Goal: Information Seeking & Learning: Find specific fact

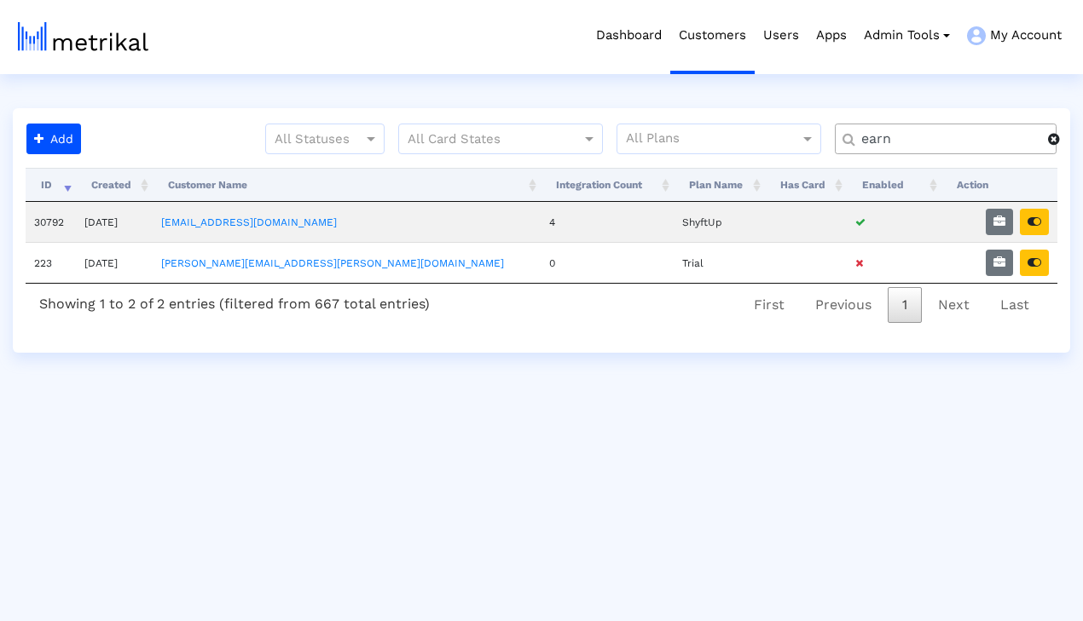
click at [965, 142] on input "earn" at bounding box center [948, 139] width 199 height 18
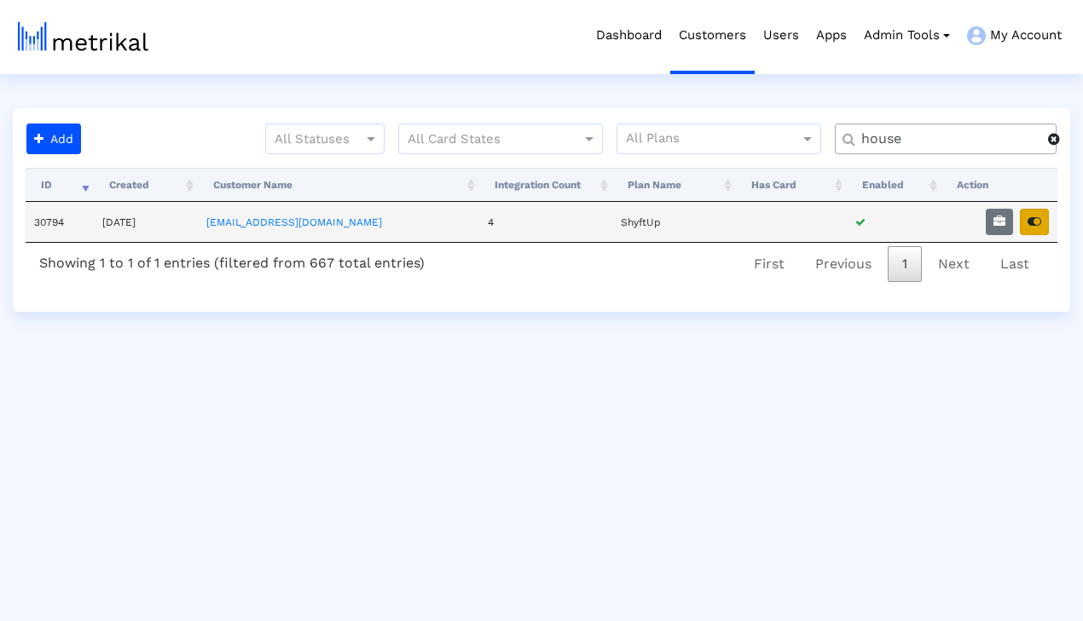
type input "house"
click at [1028, 228] on button "button" at bounding box center [1034, 222] width 29 height 26
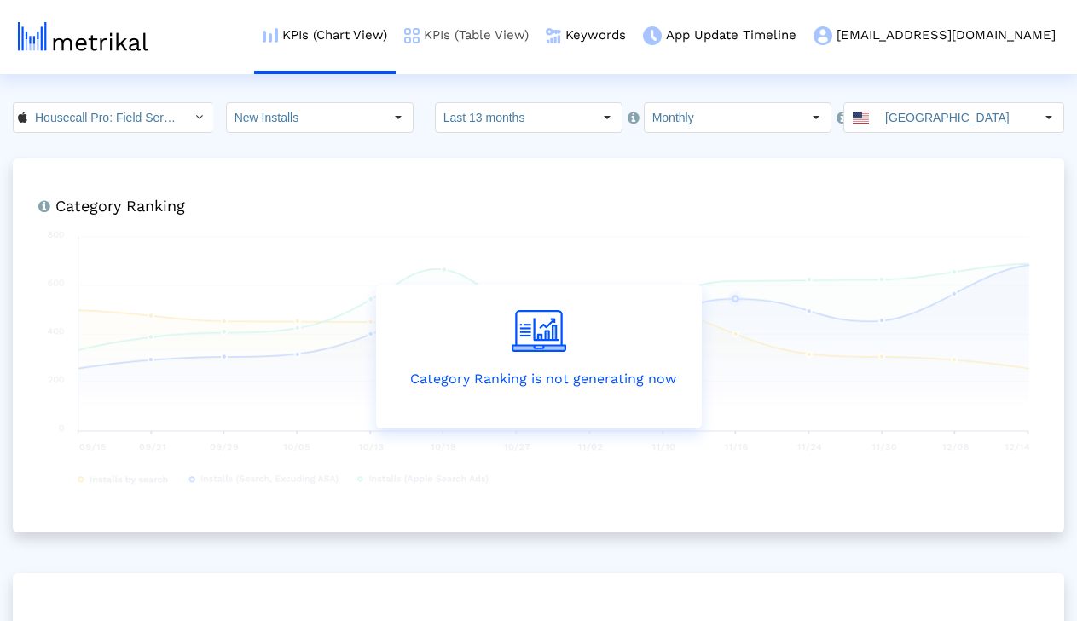
click at [537, 48] on link "KPIs (Table View)" at bounding box center [467, 35] width 142 height 71
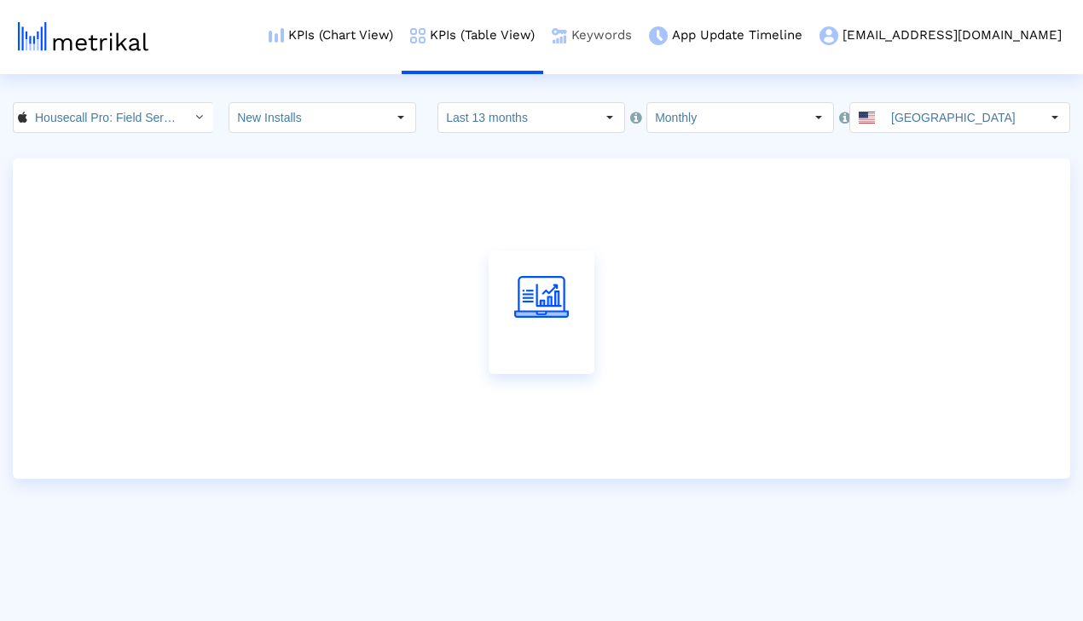
click at [634, 40] on link "Keywords" at bounding box center [591, 35] width 97 height 71
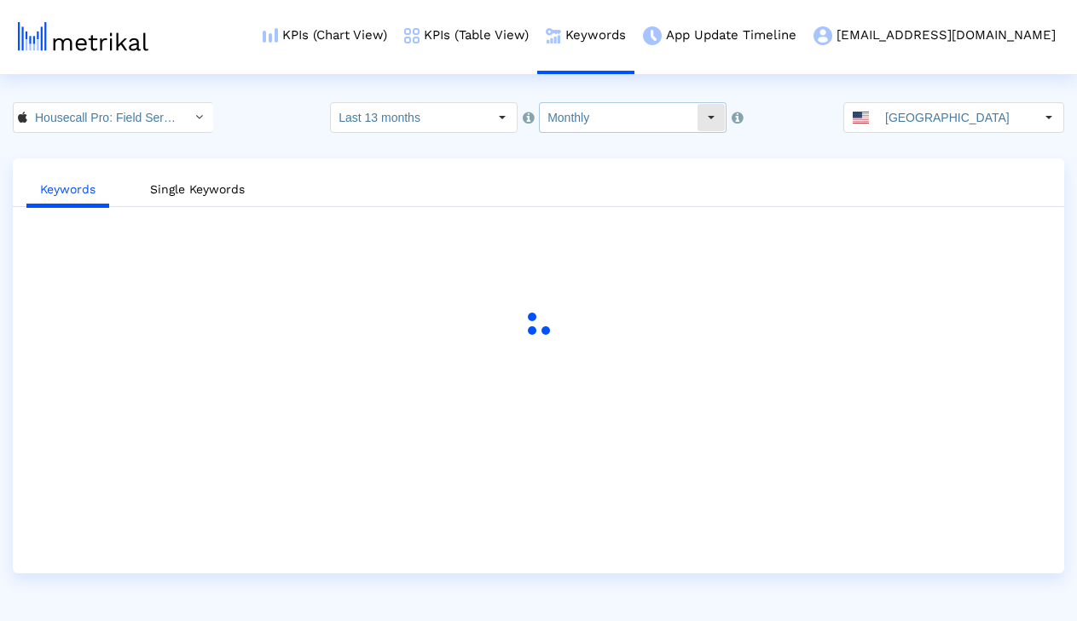
click at [564, 125] on input "Monthly" at bounding box center [618, 117] width 157 height 29
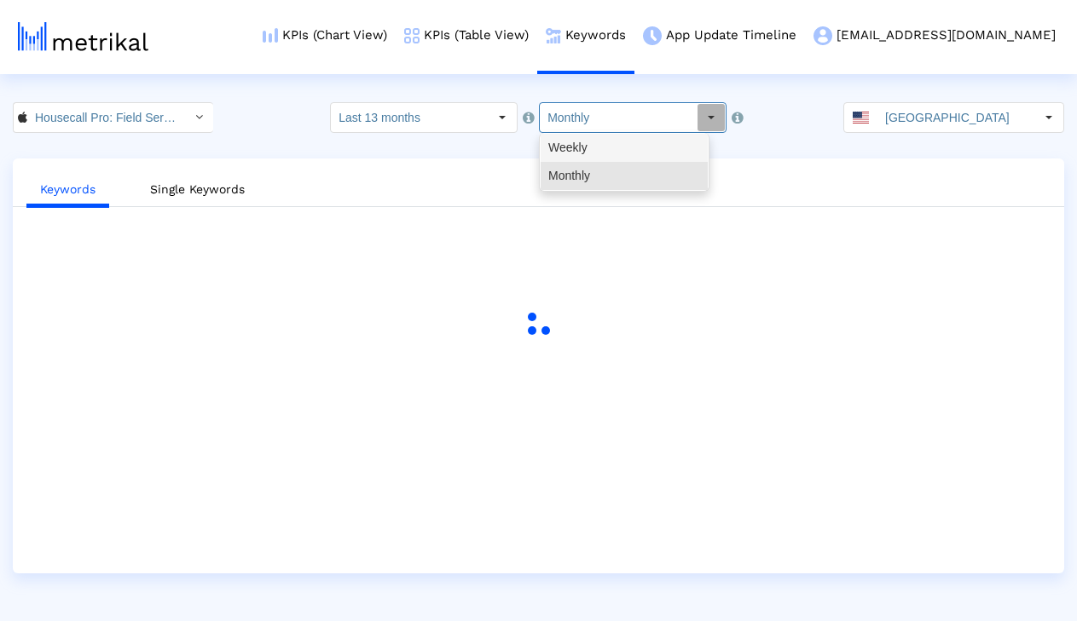
click at [571, 150] on div "Weekly" at bounding box center [624, 148] width 167 height 28
type input "Weekly"
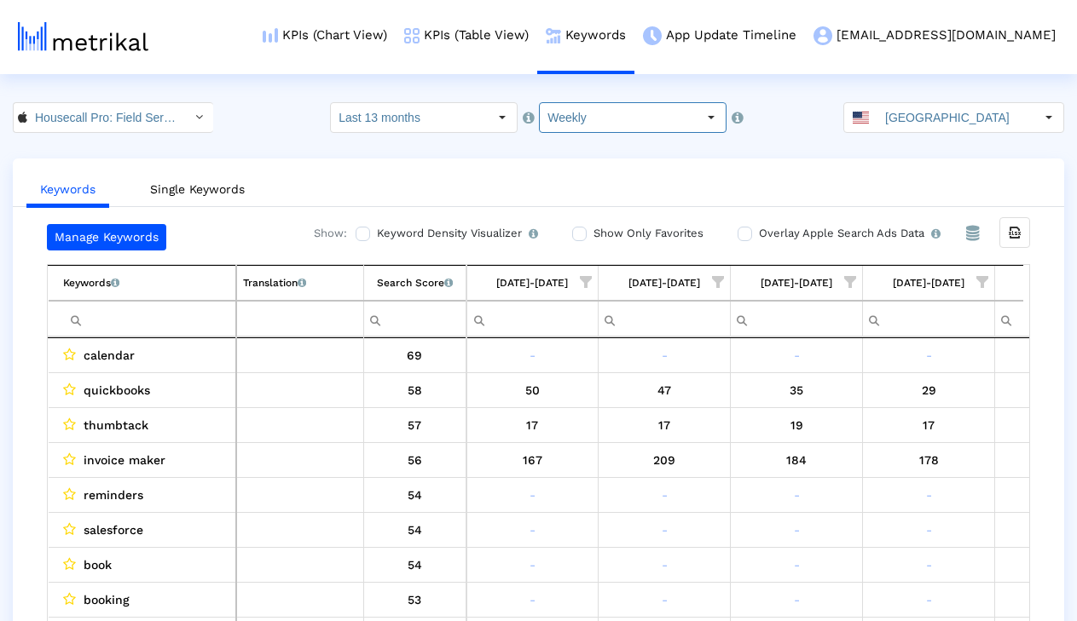
scroll to position [0, 3275]
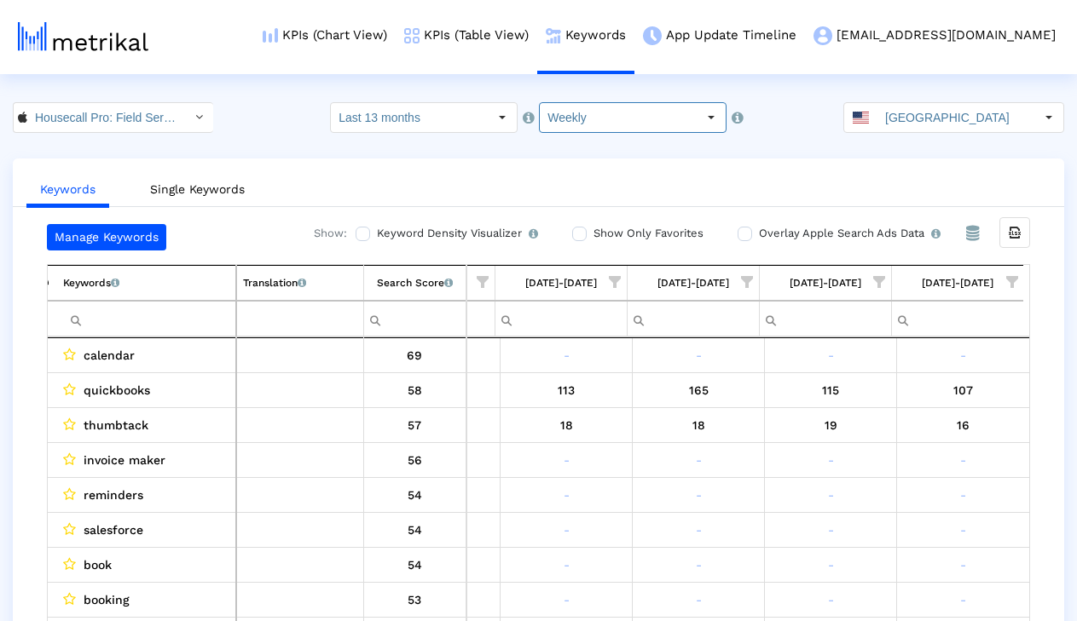
click at [173, 322] on input "Filter cell" at bounding box center [149, 319] width 172 height 28
paste input "invoice2go"
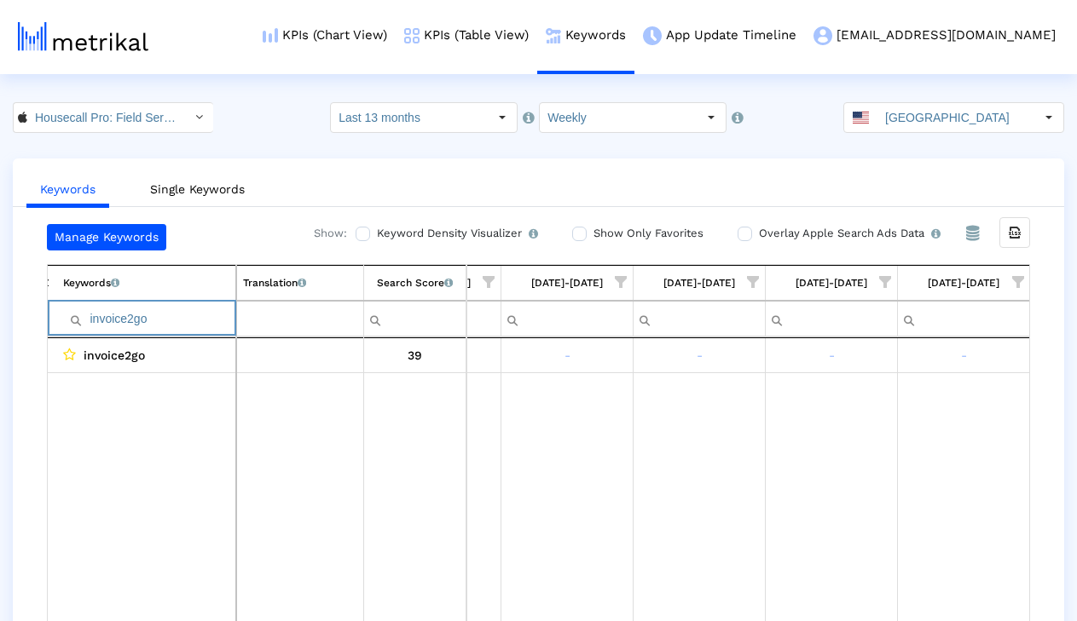
scroll to position [7, 0]
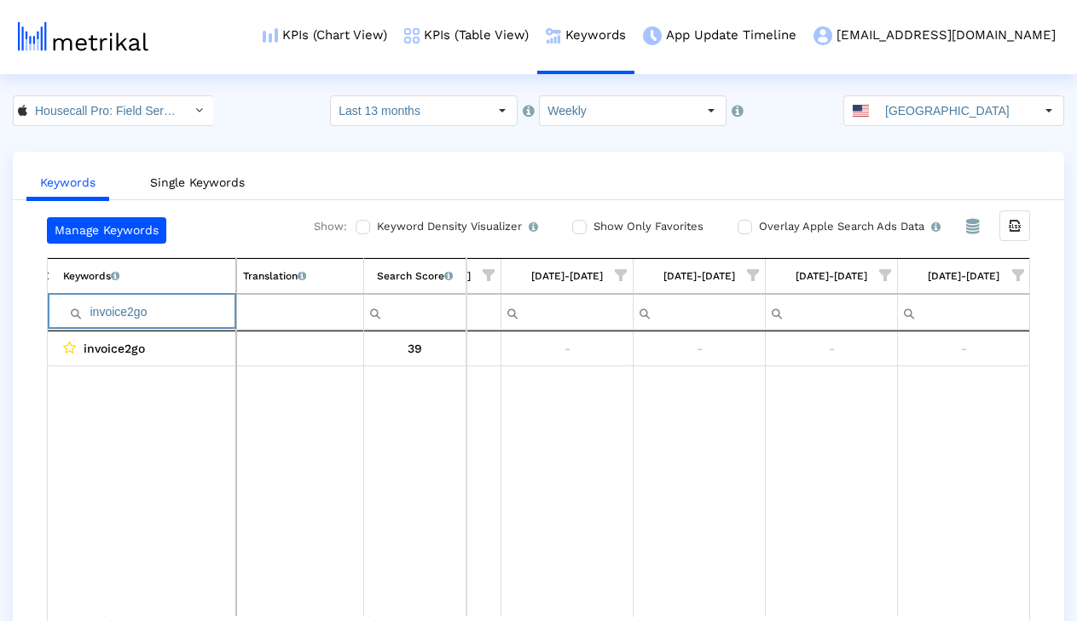
click at [143, 305] on input "invoice2go" at bounding box center [149, 312] width 172 height 28
paste input "asap"
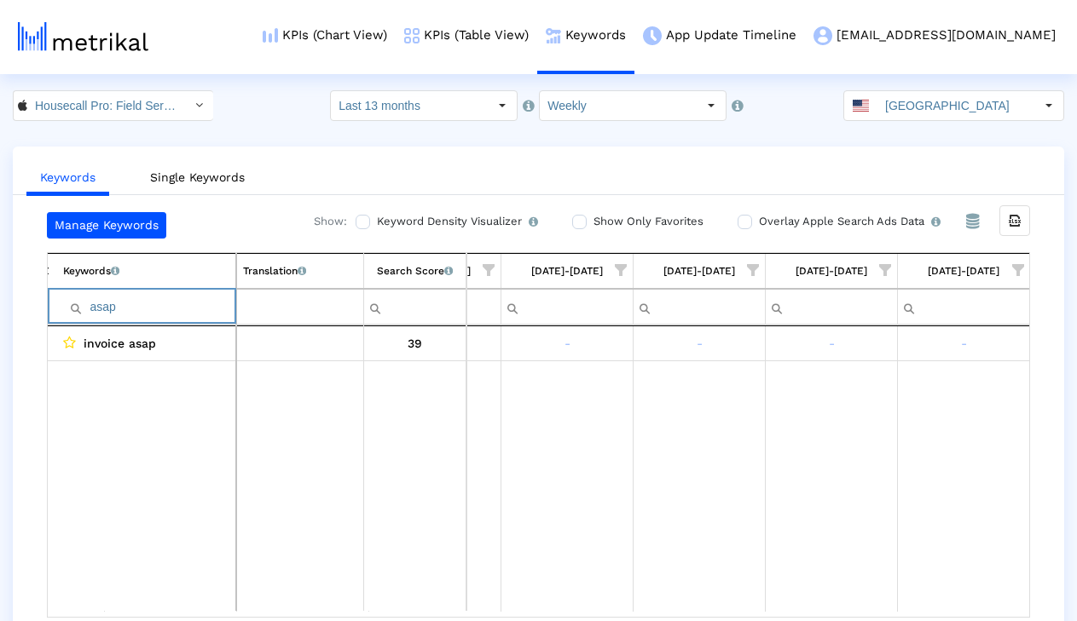
scroll to position [16, 0]
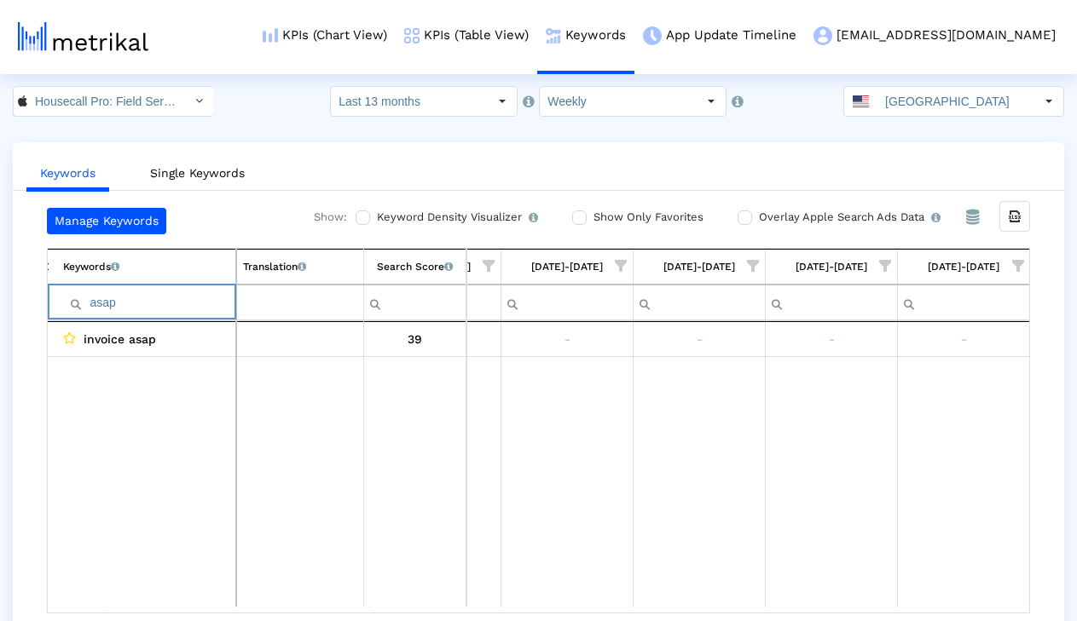
click at [177, 301] on input "asap" at bounding box center [149, 303] width 172 height 28
paste input "creator"
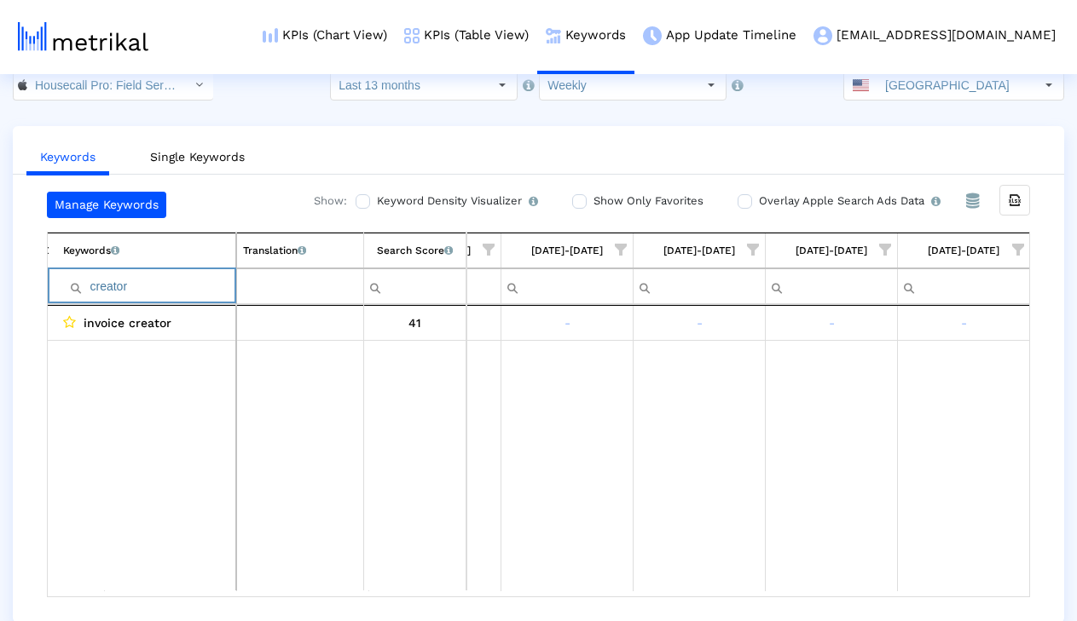
scroll to position [34, 0]
click at [188, 296] on input "creator" at bounding box center [149, 285] width 172 height 28
paste input "alenda"
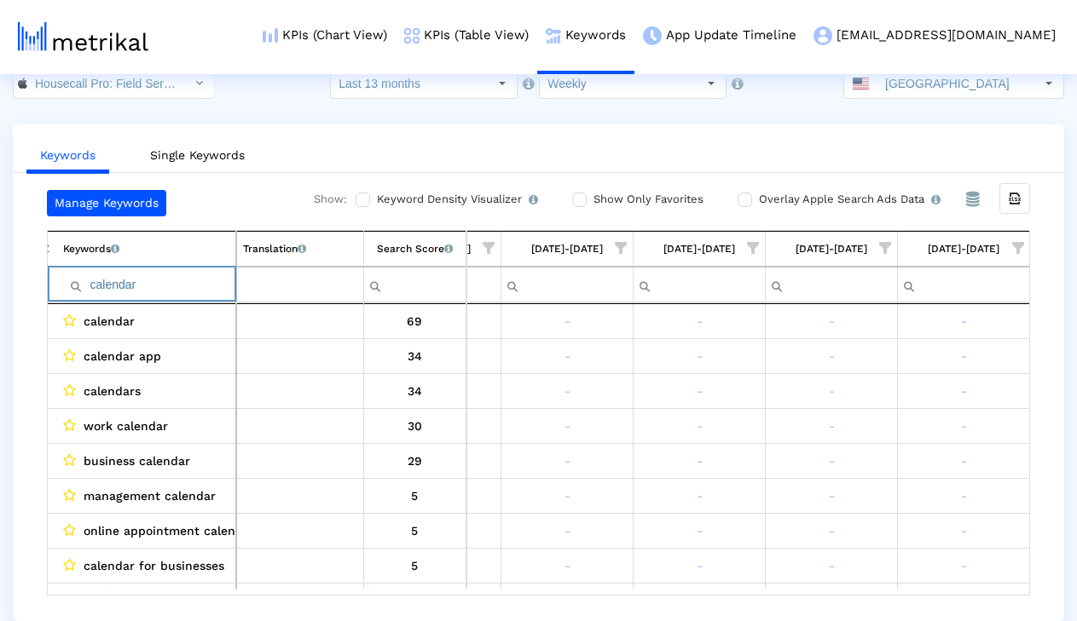
click at [182, 292] on input "calendar" at bounding box center [149, 285] width 172 height 28
paste input "rm"
type input "crm"
